Goal: Task Accomplishment & Management: Use online tool/utility

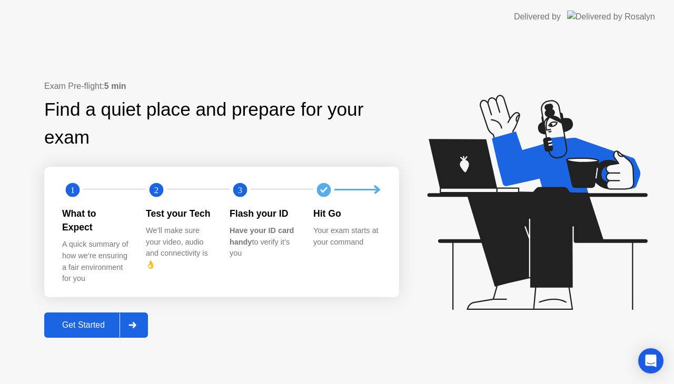
click at [95, 305] on div "Exam Pre-flight: 5 min Find a quiet place and prepare for your exam 1 2 3 What …" at bounding box center [221, 209] width 355 height 258
click at [92, 321] on div "Get Started" at bounding box center [83, 325] width 72 height 9
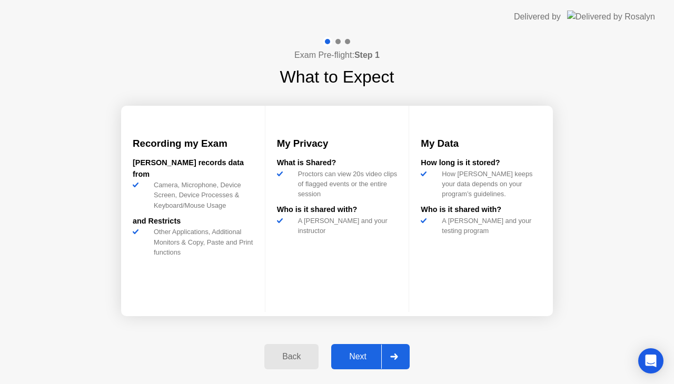
click at [344, 359] on div "Next" at bounding box center [357, 356] width 47 height 9
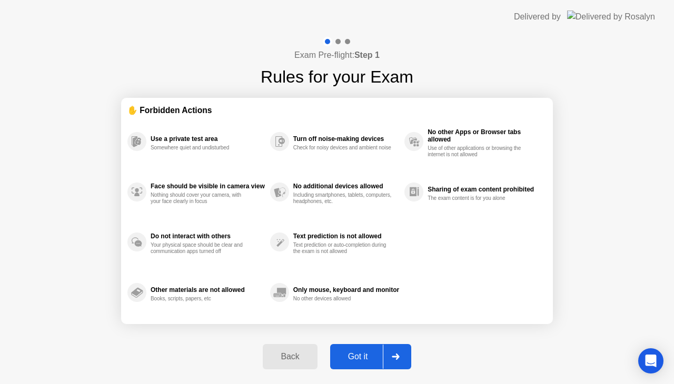
click at [344, 359] on div "Got it" at bounding box center [357, 356] width 49 height 9
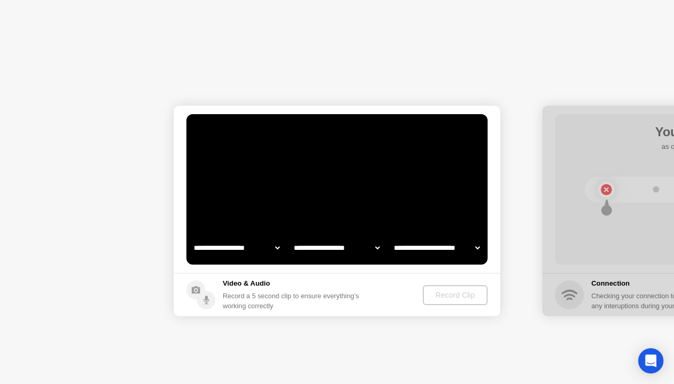
select select "**********"
select select "*******"
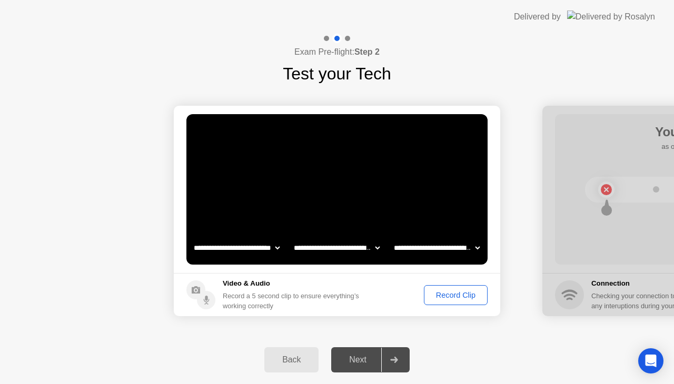
click at [453, 298] on div "Record Clip" at bounding box center [456, 295] width 56 height 8
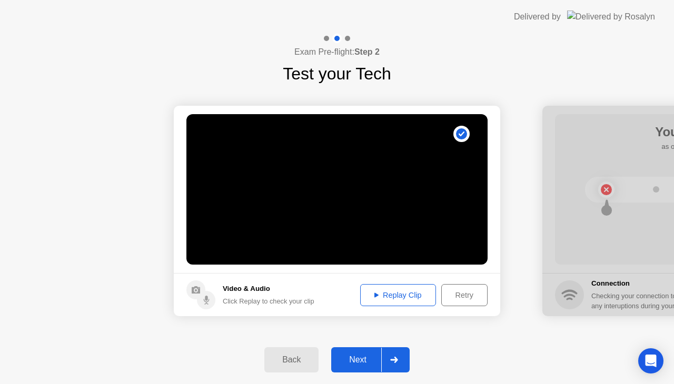
click at [394, 302] on button "Replay Clip" at bounding box center [398, 295] width 76 height 22
click at [394, 293] on div "Replay Clip" at bounding box center [398, 295] width 68 height 8
click at [364, 295] on div "Replay Clip" at bounding box center [398, 295] width 68 height 8
click at [402, 296] on div "Replay Clip" at bounding box center [398, 295] width 68 height 8
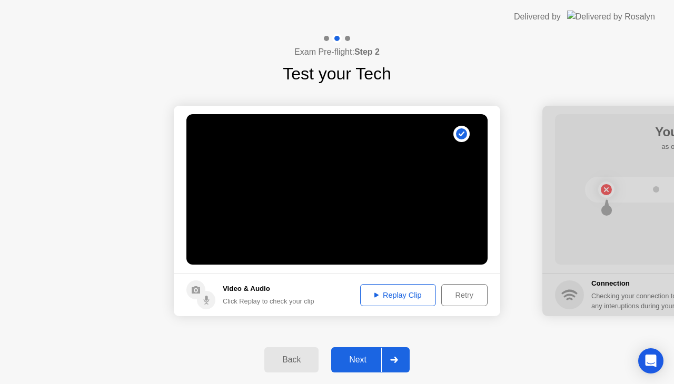
click at [449, 293] on div "Retry" at bounding box center [464, 295] width 39 height 8
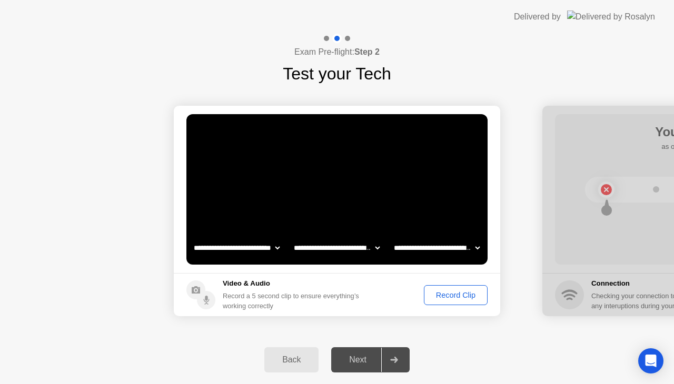
click at [355, 355] on div "Next" at bounding box center [357, 359] width 47 height 9
click at [449, 284] on footer "Video & Audio Record a 5 second clip to ensure everything’s working correctly R…" at bounding box center [337, 294] width 326 height 43
click at [452, 297] on div "Record Clip" at bounding box center [456, 295] width 56 height 8
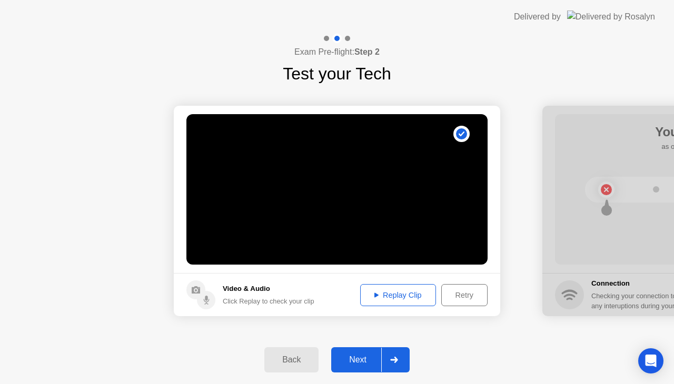
click at [371, 357] on div "Next" at bounding box center [357, 359] width 47 height 9
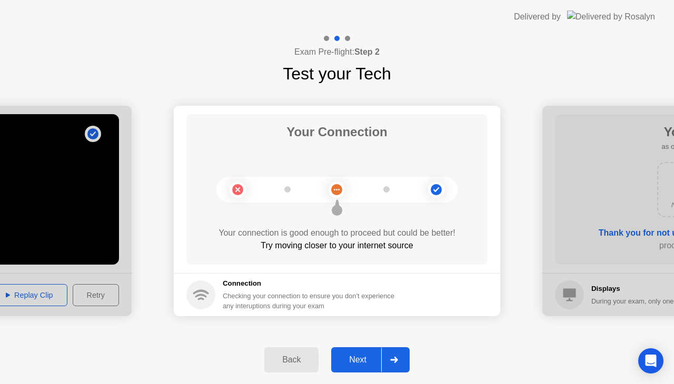
click at [371, 359] on div "Next" at bounding box center [357, 359] width 47 height 9
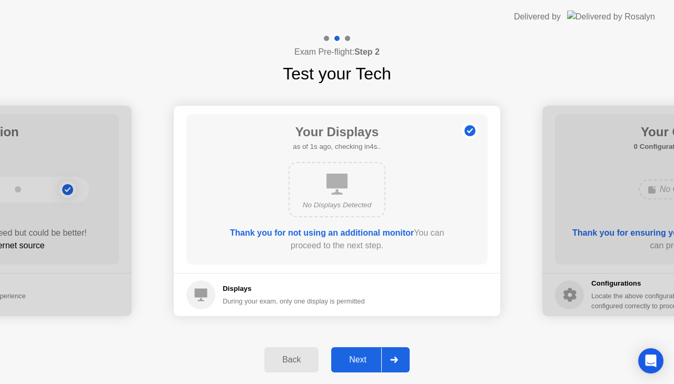
click at [358, 366] on button "Next" at bounding box center [370, 359] width 78 height 25
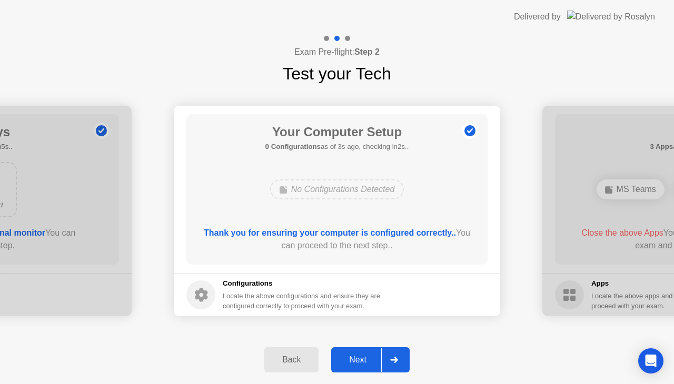
click at [354, 355] on div "Next" at bounding box center [357, 359] width 47 height 9
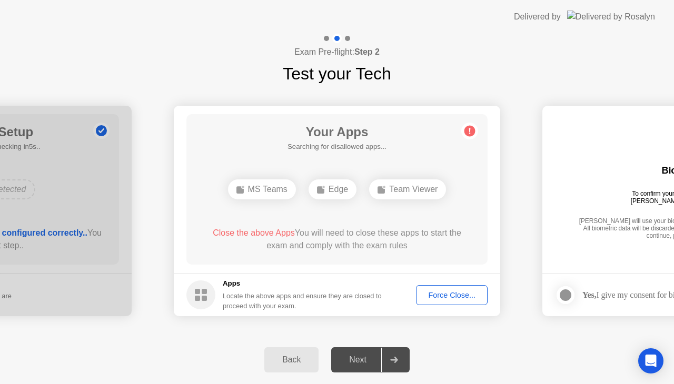
click at [446, 301] on button "Force Close..." at bounding box center [452, 295] width 72 height 20
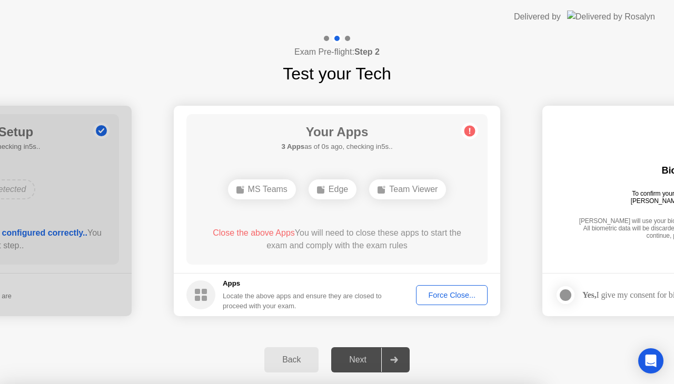
click at [657, 384] on div at bounding box center [337, 384] width 674 height 0
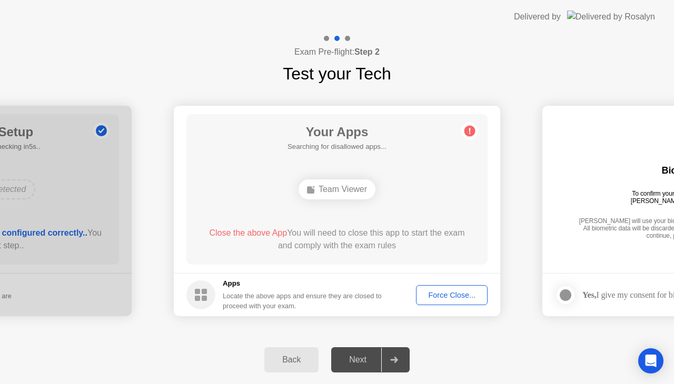
click at [410, 18] on header "Delivered by" at bounding box center [337, 17] width 674 height 34
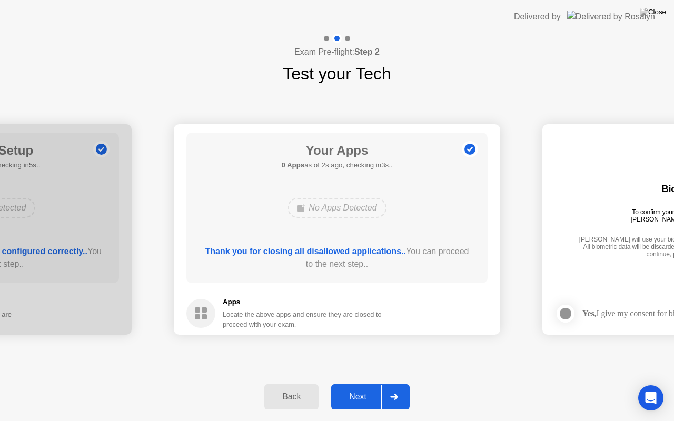
click at [480, 370] on div "**********" at bounding box center [337, 229] width 674 height 286
click at [463, 304] on footer "Apps Locate the above apps and ensure they are closed to proceed with your exam." at bounding box center [337, 313] width 326 height 43
click at [659, 13] on img at bounding box center [653, 12] width 26 height 8
